Goal: Entertainment & Leisure: Browse casually

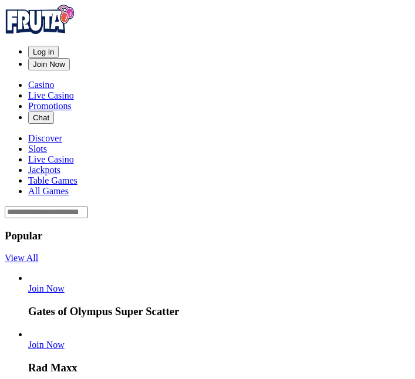
click at [54, 47] on span "Log in" at bounding box center [43, 51] width 21 height 9
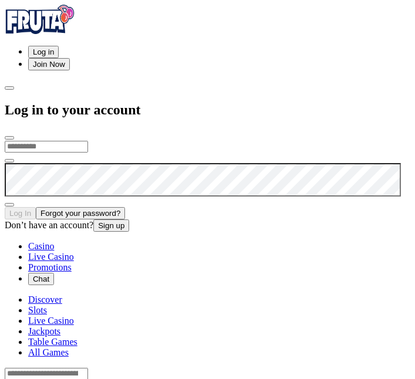
click at [88, 141] on input "email" at bounding box center [46, 147] width 83 height 12
type input "**********"
click at [5, 207] on button "Log In" at bounding box center [20, 213] width 31 height 12
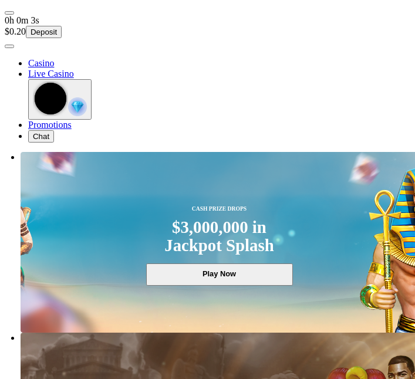
click at [62, 26] on button "Deposit" at bounding box center [44, 32] width 36 height 12
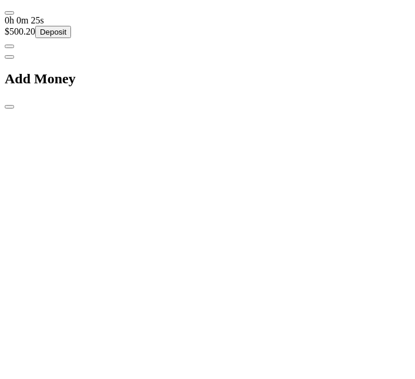
click at [9, 107] on span "close icon" at bounding box center [9, 107] width 0 height 0
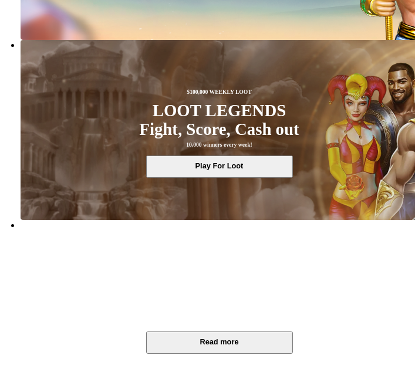
scroll to position [296, 0]
